Goal: Navigation & Orientation: Understand site structure

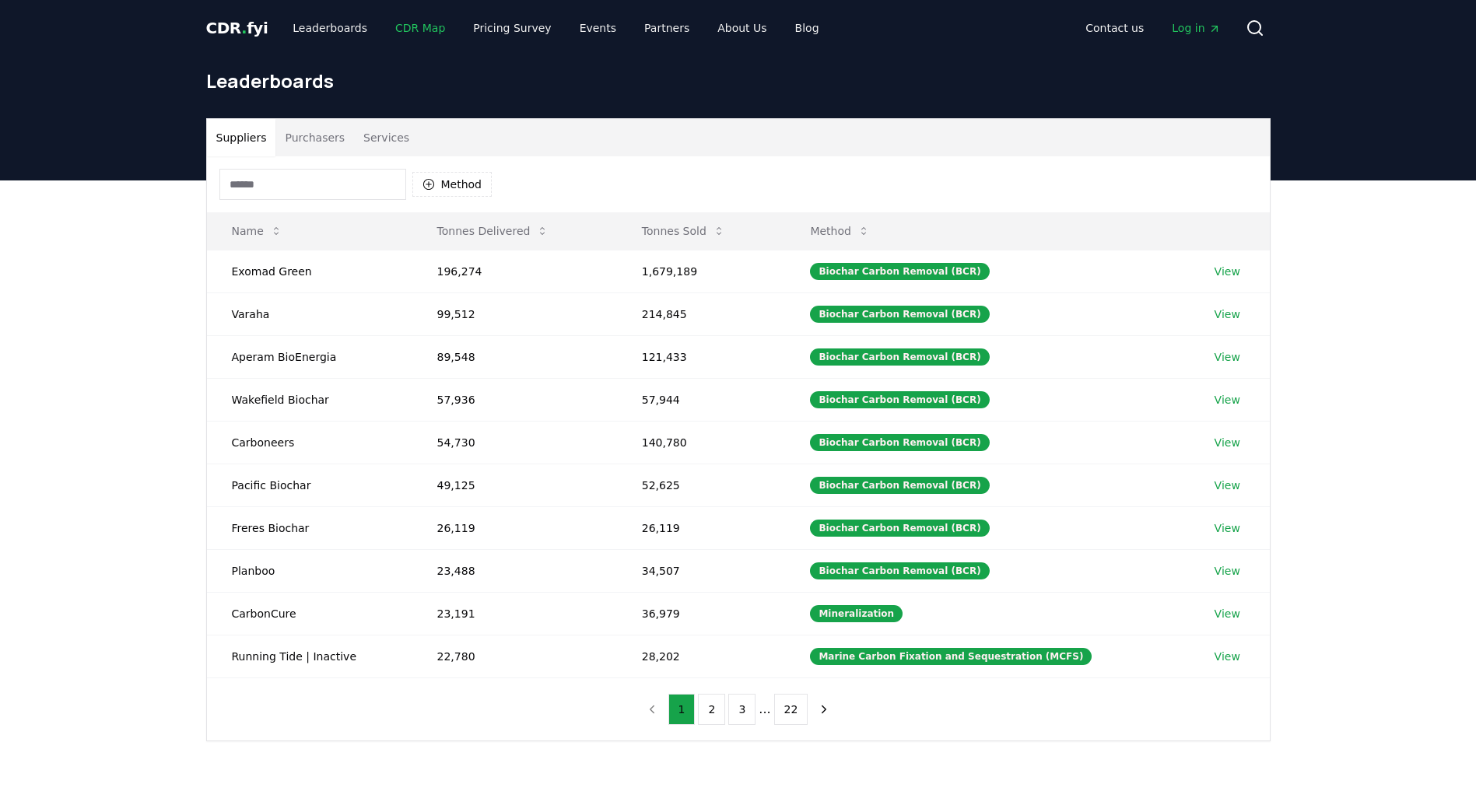
click at [408, 28] on link "CDR Map" at bounding box center [420, 27] width 74 height 28
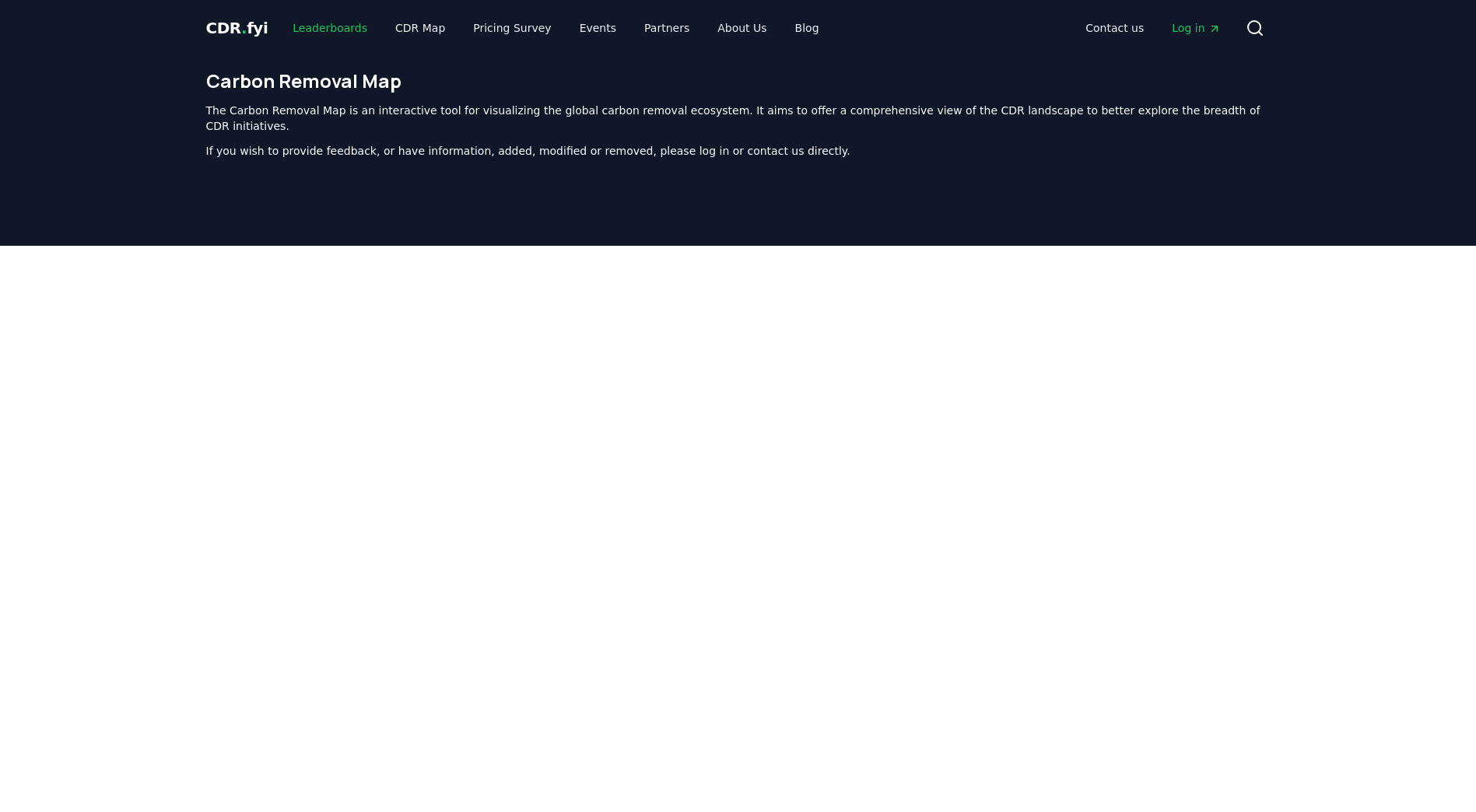
click at [320, 26] on link "Leaderboards" at bounding box center [330, 27] width 99 height 28
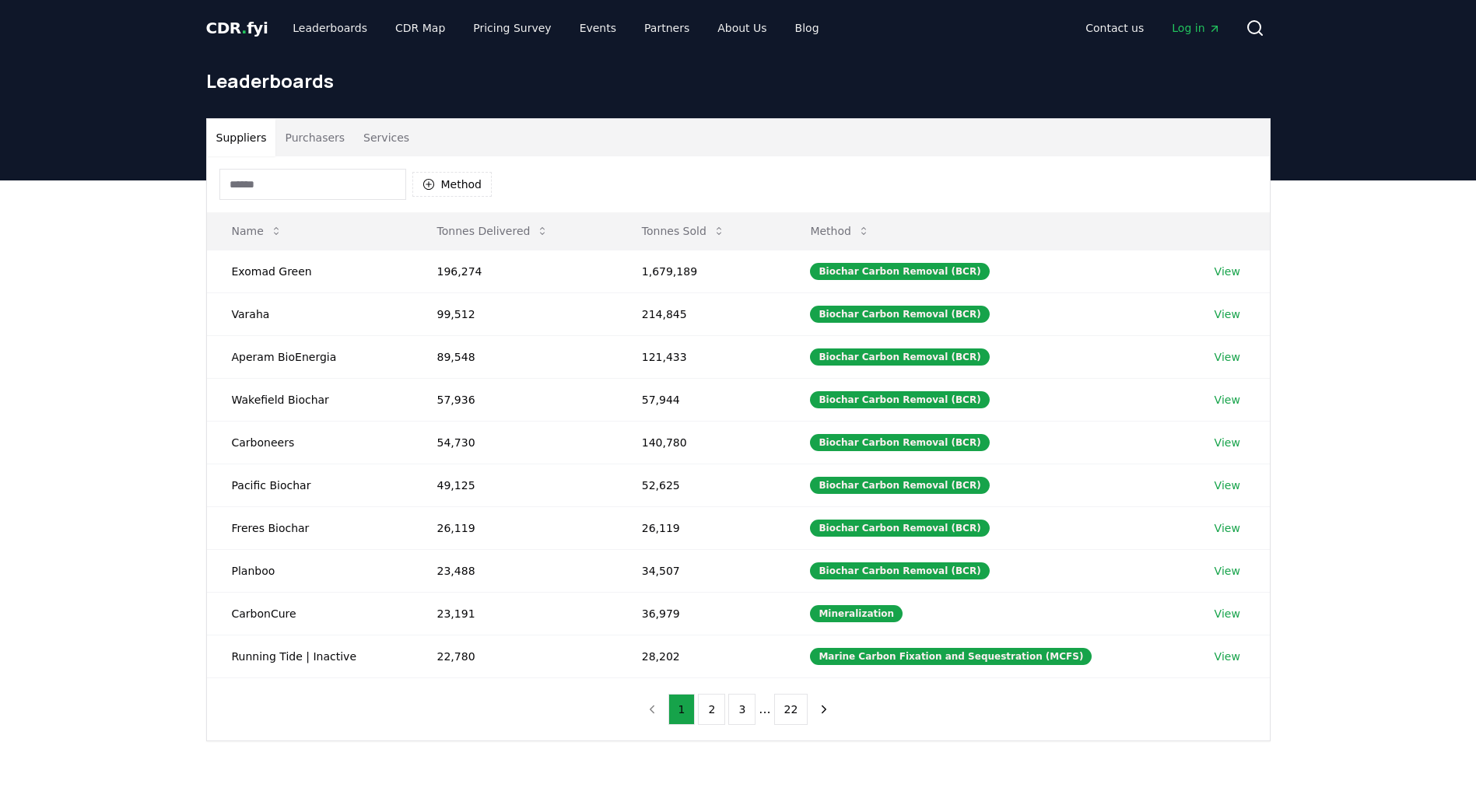
click at [241, 33] on span "." at bounding box center [244, 28] width 5 height 19
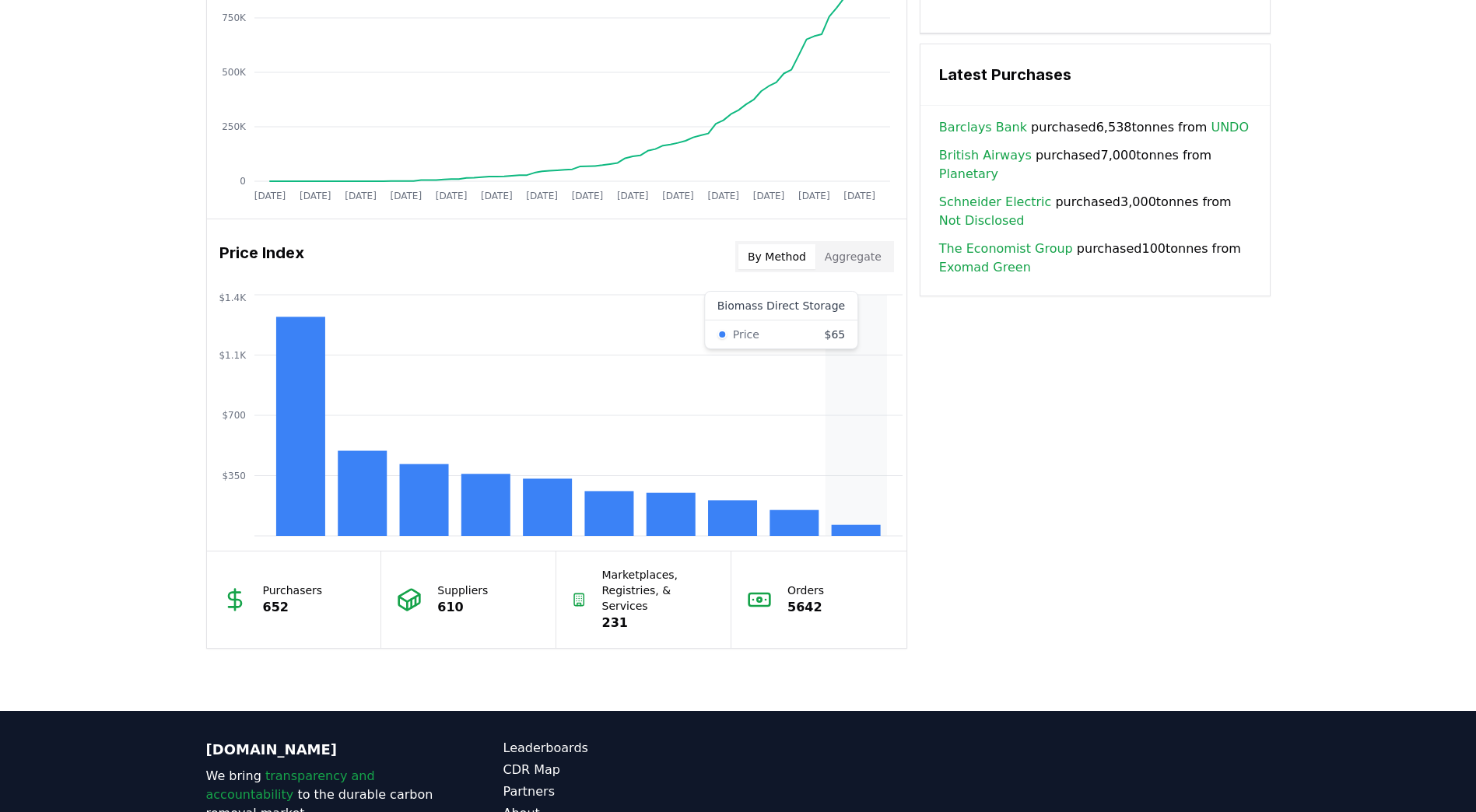
scroll to position [1088, 0]
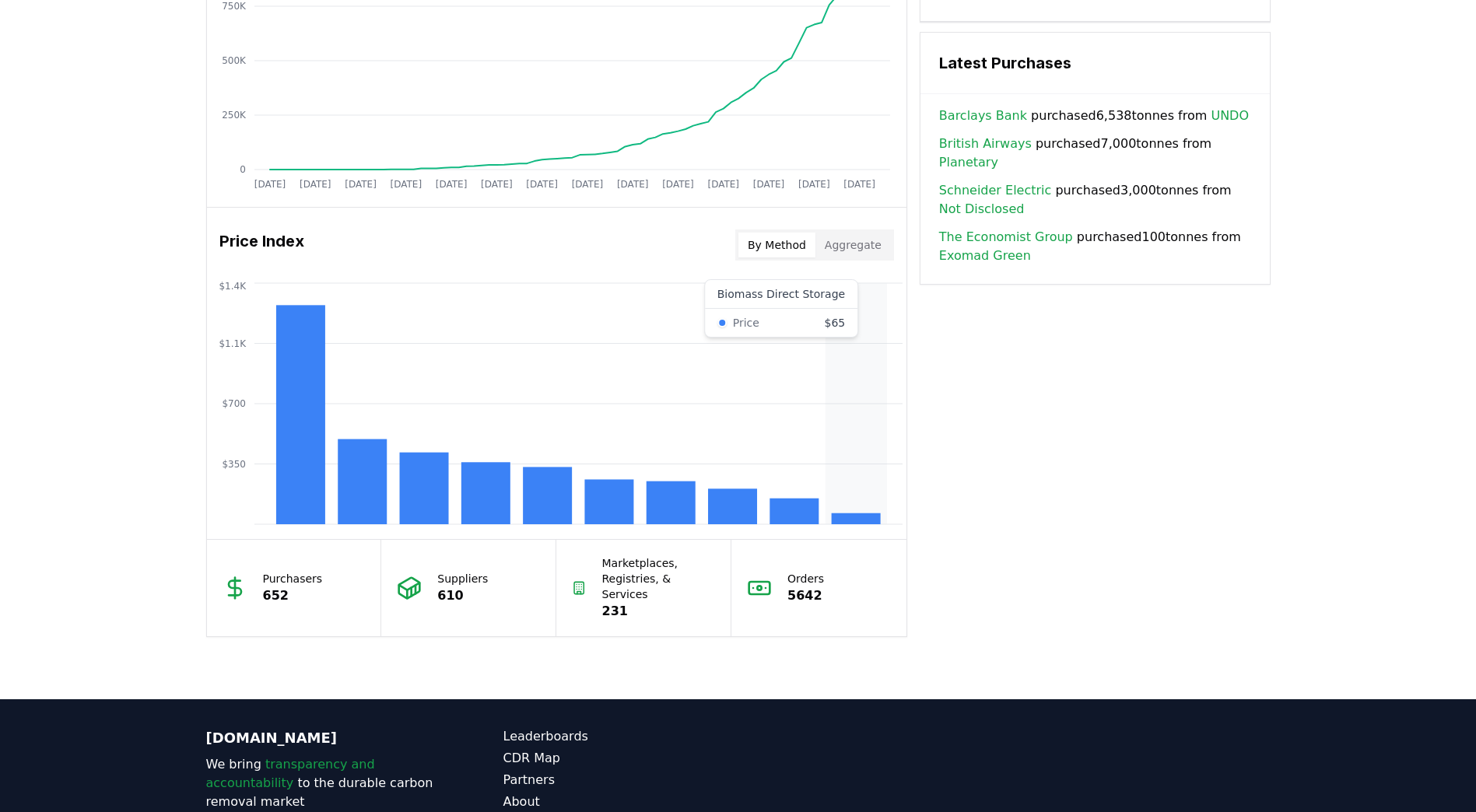
click at [858, 517] on rect at bounding box center [855, 519] width 49 height 11
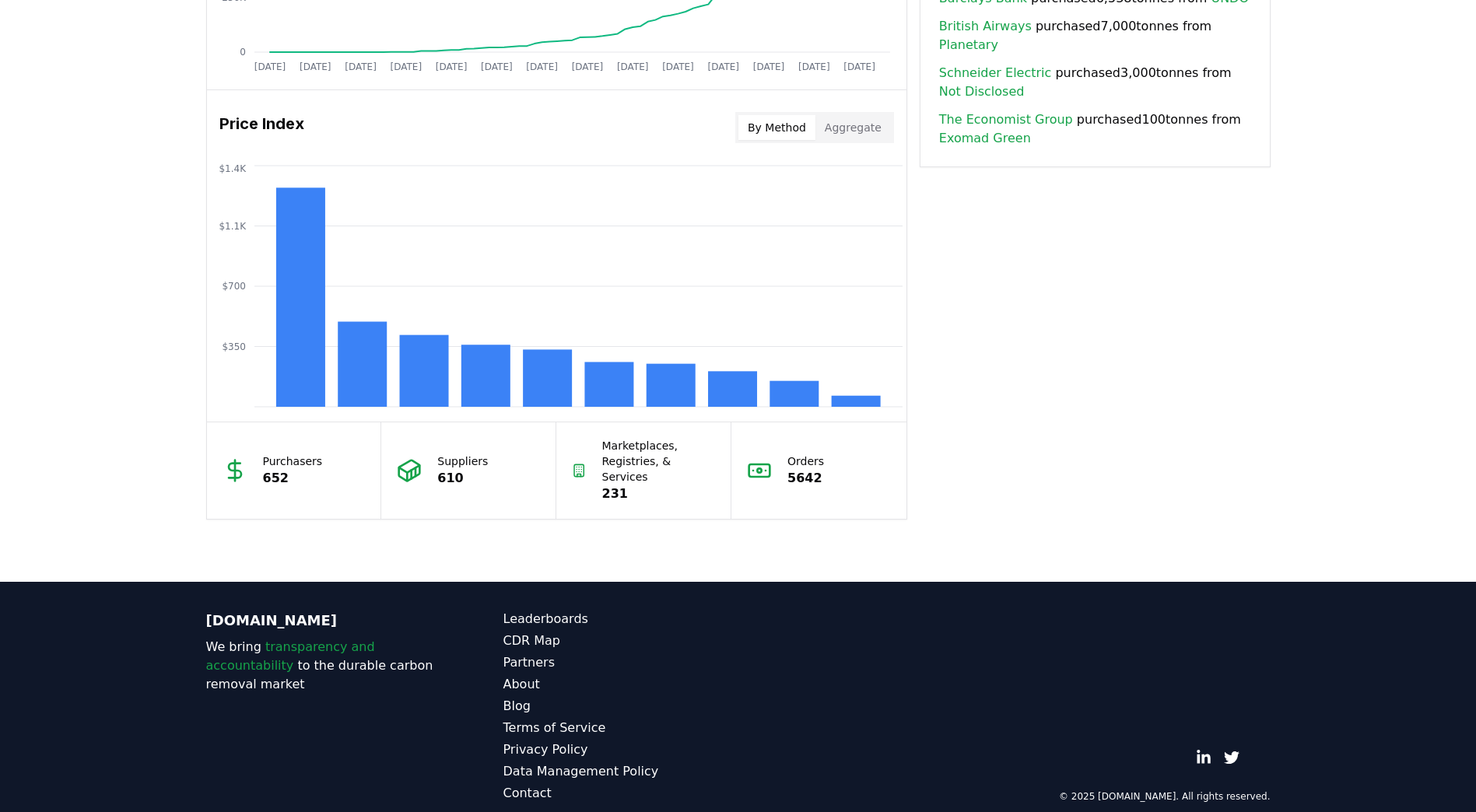
scroll to position [1209, 0]
